Goal: Task Accomplishment & Management: Manage account settings

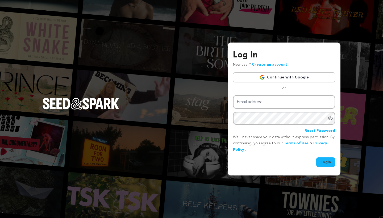
type input "mike@seedandspark.com"
click at [326, 164] on button "Login" at bounding box center [326, 163] width 19 height 10
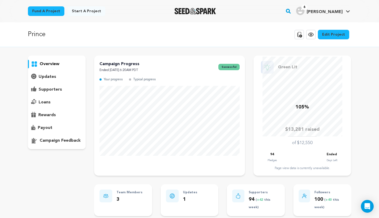
click at [47, 89] on p "supporters" at bounding box center [50, 90] width 23 height 6
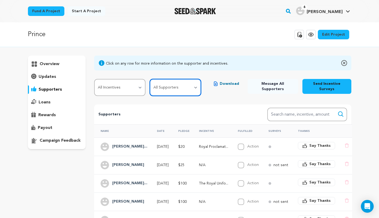
select select "pledge_incomplete"
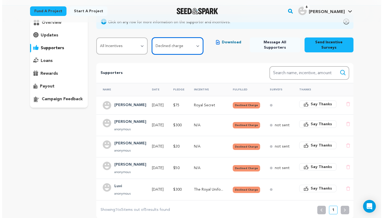
scroll to position [42, 0]
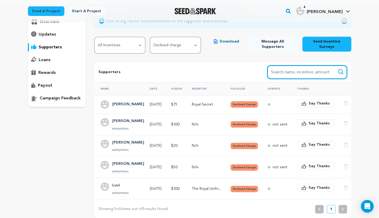
click at [297, 69] on input "Search name, item" at bounding box center [308, 72] width 80 height 14
paste input "crowejewelry@gmail.com"
type input "crowejewelry@gmail.com"
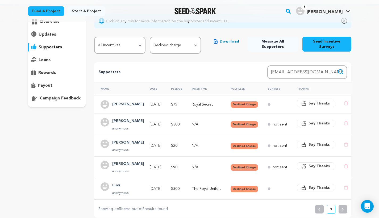
click at [342, 72] on icon "submit" at bounding box center [341, 71] width 5 height 5
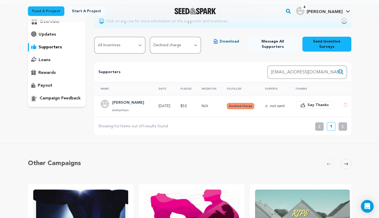
click at [133, 112] on td "Lauren Bott anonymous" at bounding box center [123, 105] width 58 height 21
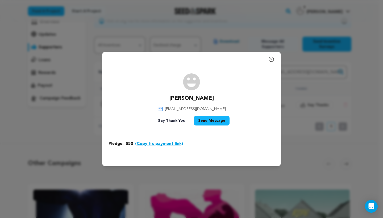
click at [270, 59] on icon "button" at bounding box center [271, 59] width 6 height 6
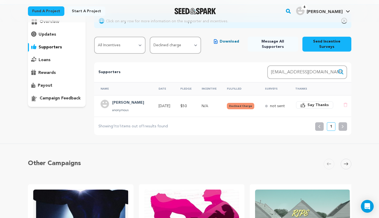
click at [134, 109] on div "Lauren Bott anonymous" at bounding box center [128, 106] width 38 height 13
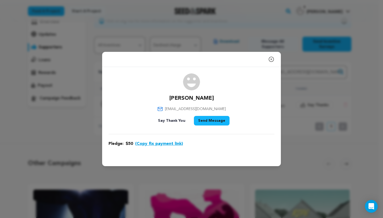
click at [190, 105] on div "Lauren Bott crowejewelry@gmail.com Say Thank You Send Message" at bounding box center [192, 100] width 166 height 54
click at [190, 108] on span "crowejewelry@gmail.com" at bounding box center [195, 108] width 61 height 5
copy div "crowejewelry@gmail.com"
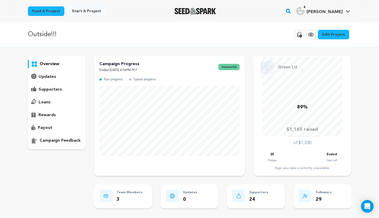
click at [339, 36] on link "Edit Project" at bounding box center [333, 35] width 31 height 10
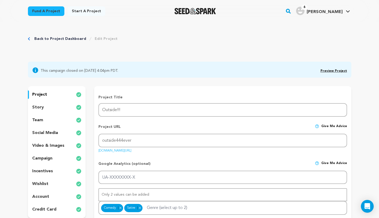
click at [41, 194] on p "account" at bounding box center [40, 197] width 17 height 6
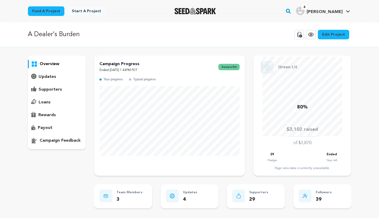
click at [337, 36] on link "Edit Project" at bounding box center [333, 35] width 31 height 10
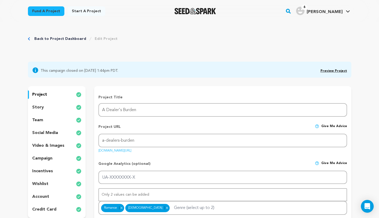
click at [40, 196] on p "account" at bounding box center [40, 197] width 17 height 6
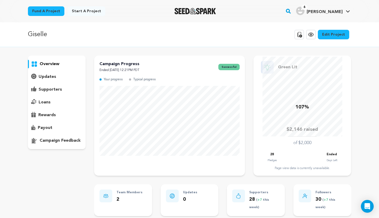
click at [344, 34] on link "Edit Project" at bounding box center [333, 35] width 31 height 10
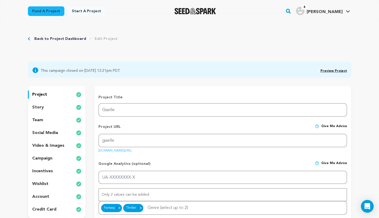
click at [43, 196] on p "account" at bounding box center [40, 197] width 17 height 6
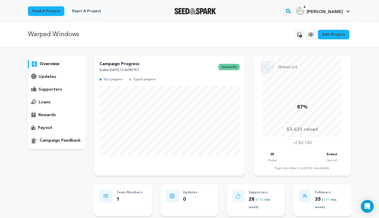
click at [336, 36] on link "Edit Project" at bounding box center [333, 35] width 31 height 10
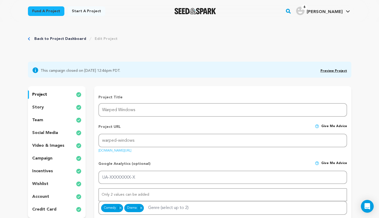
click at [40, 194] on p "account" at bounding box center [40, 197] width 17 height 6
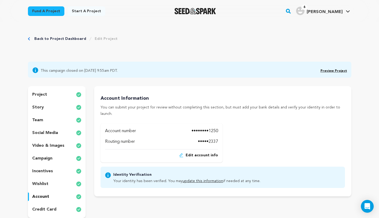
click at [70, 38] on link "Back to Project Dashboard" at bounding box center [60, 38] width 52 height 5
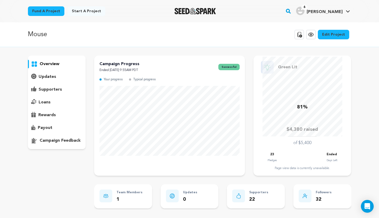
click at [58, 91] on p "supporters" at bounding box center [50, 90] width 23 height 6
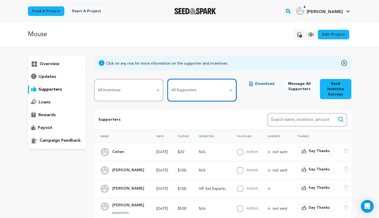
select select "pledge_incomplete"
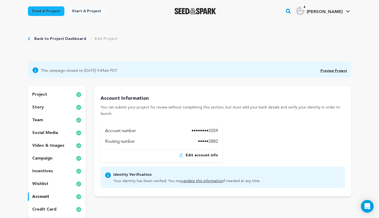
click at [338, 72] on link "Preview Project" at bounding box center [334, 70] width 27 height 3
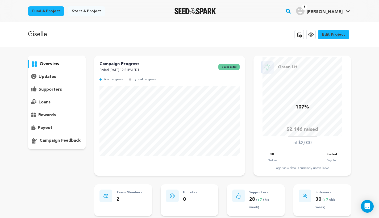
click at [334, 36] on link "Edit Project" at bounding box center [333, 35] width 31 height 10
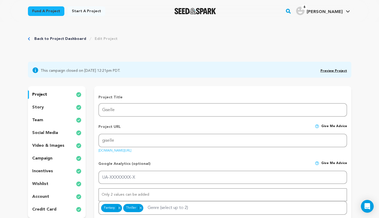
click at [43, 194] on p "account" at bounding box center [40, 197] width 17 height 6
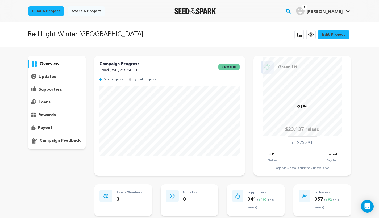
click at [334, 34] on link "Edit Project" at bounding box center [333, 35] width 31 height 10
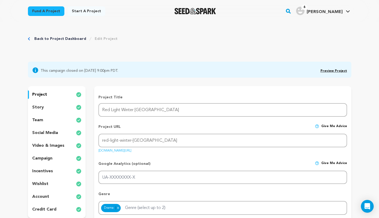
click at [42, 194] on p "account" at bounding box center [40, 197] width 17 height 6
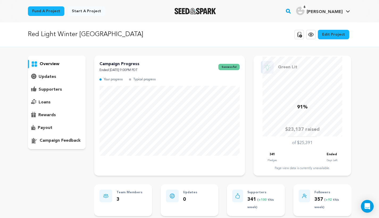
click at [332, 34] on link "Edit Project" at bounding box center [333, 35] width 31 height 10
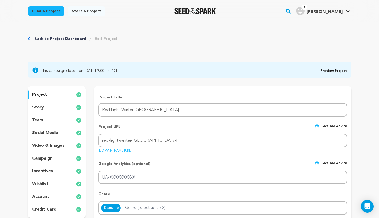
click at [36, 198] on p "account" at bounding box center [40, 197] width 17 height 6
